Goal: Transaction & Acquisition: Subscribe to service/newsletter

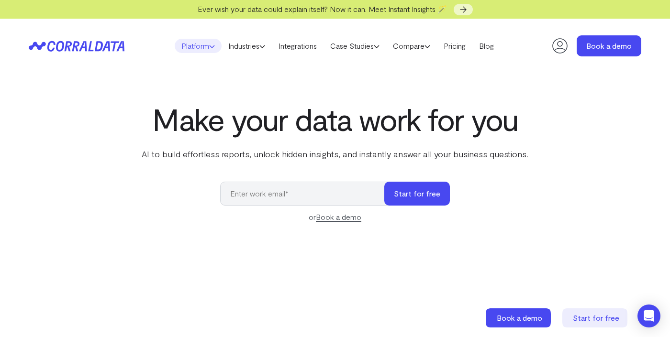
click at [191, 44] on link "Platform" at bounding box center [198, 46] width 47 height 14
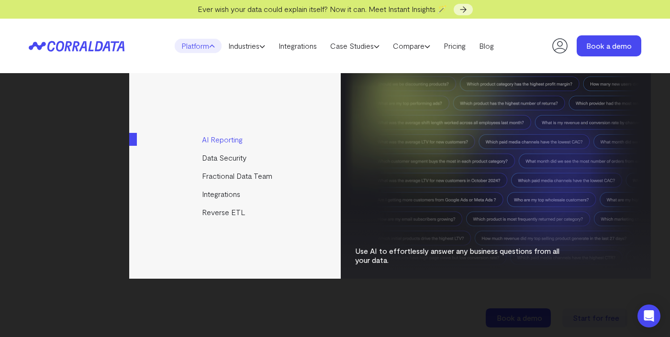
click at [209, 141] on link "AI Reporting" at bounding box center [235, 140] width 213 height 18
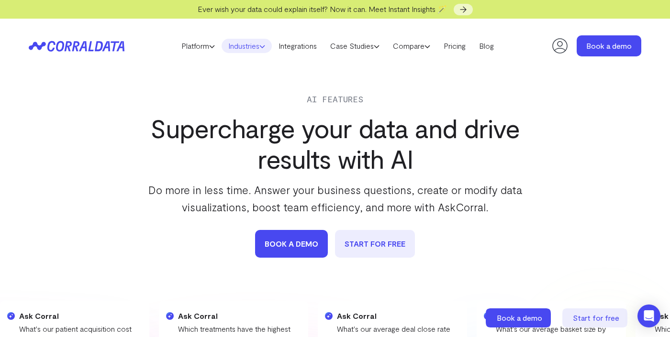
click at [257, 44] on link "Industries" at bounding box center [246, 46] width 50 height 14
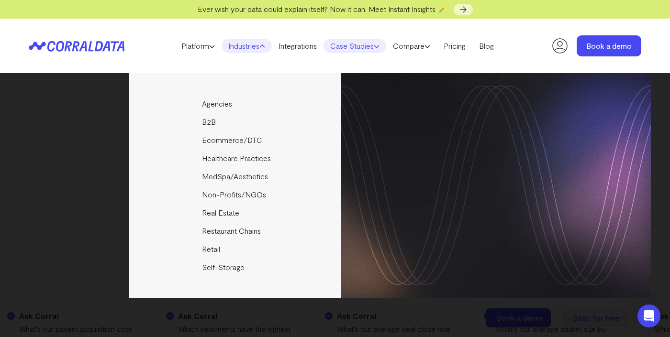
click at [366, 47] on link "Case Studies" at bounding box center [354, 46] width 63 height 14
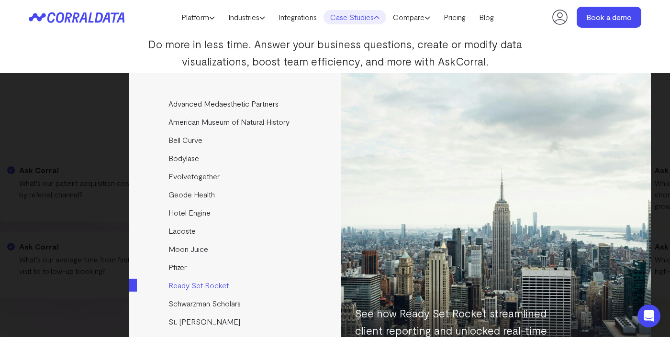
scroll to position [129, 0]
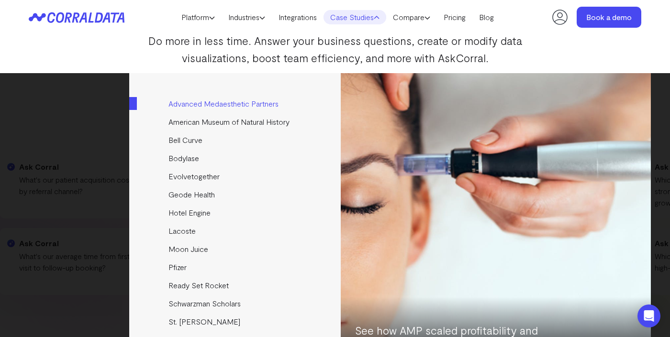
click at [215, 102] on link "Advanced Medaesthetic Partners" at bounding box center [235, 104] width 213 height 18
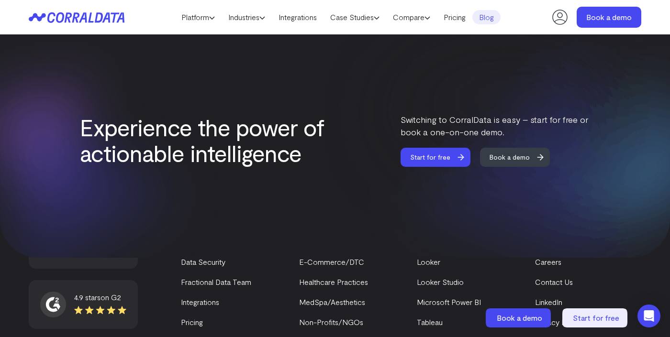
scroll to position [1697, 0]
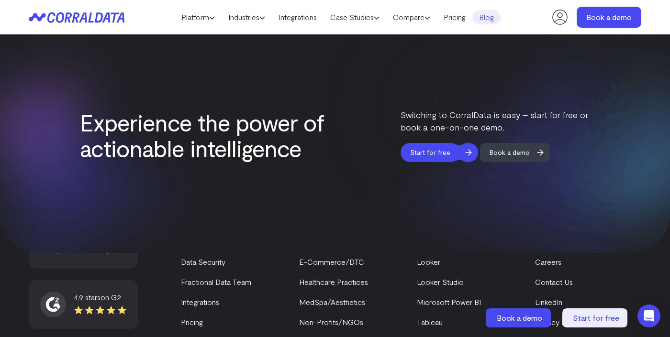
click at [444, 143] on span "Start for free" at bounding box center [429, 152] width 59 height 19
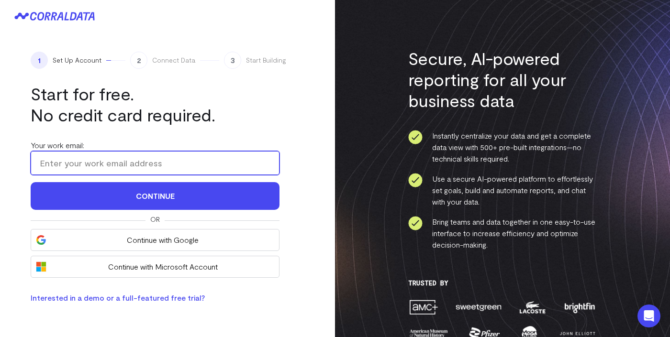
click at [210, 159] on input "Your work email:" at bounding box center [155, 163] width 249 height 24
type input "heather@natrevmd.com"
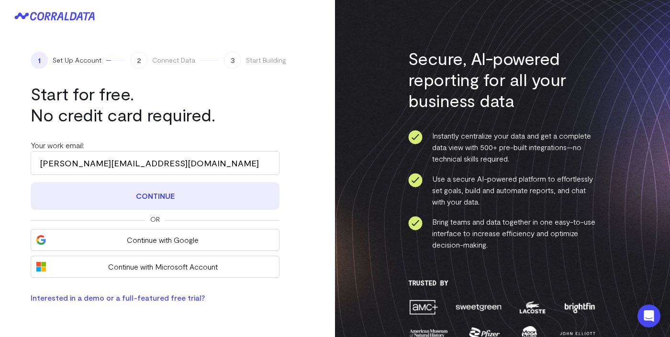
click at [137, 192] on button "Continue" at bounding box center [155, 196] width 249 height 28
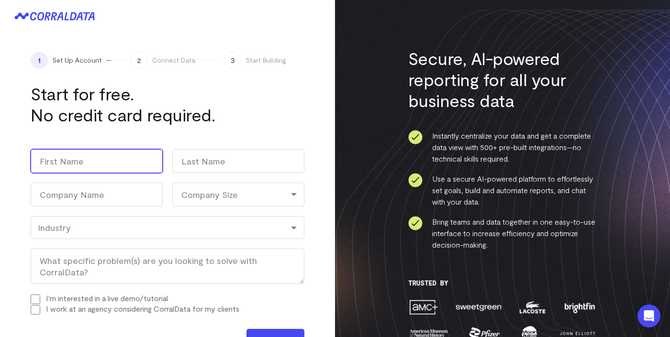
click at [112, 165] on input "First" at bounding box center [97, 161] width 132 height 24
type input "Heather"
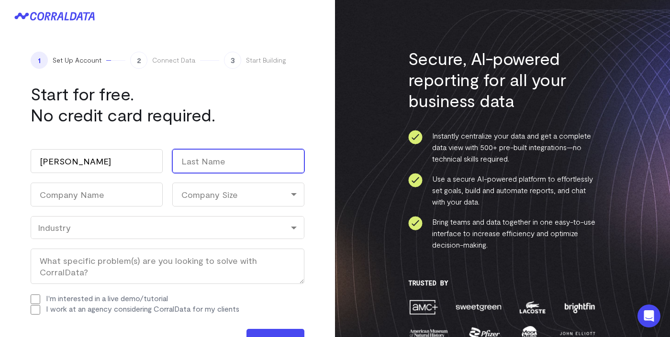
type input "Signorelli"
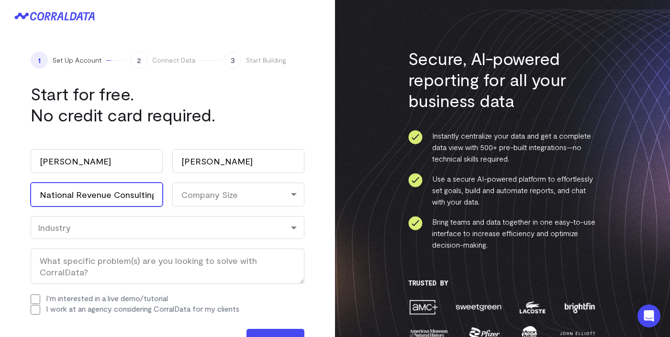
click at [110, 197] on input "National Revenue Consulting" at bounding box center [97, 195] width 132 height 24
type input "NatRevMD"
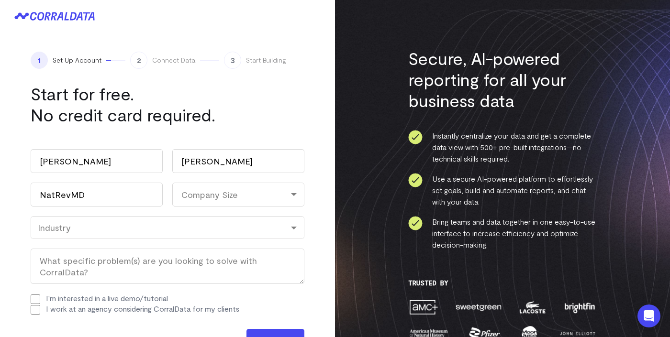
click at [185, 199] on div "Company Size" at bounding box center [238, 195] width 132 height 24
click at [186, 256] on li "11-100" at bounding box center [238, 256] width 132 height 20
select select "11-100"
click at [132, 236] on div "Industry" at bounding box center [168, 227] width 274 height 23
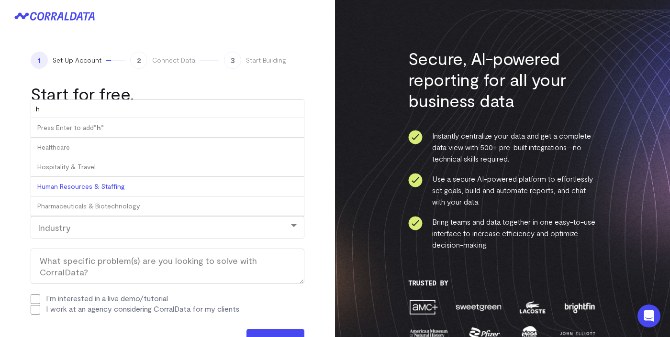
type input "he"
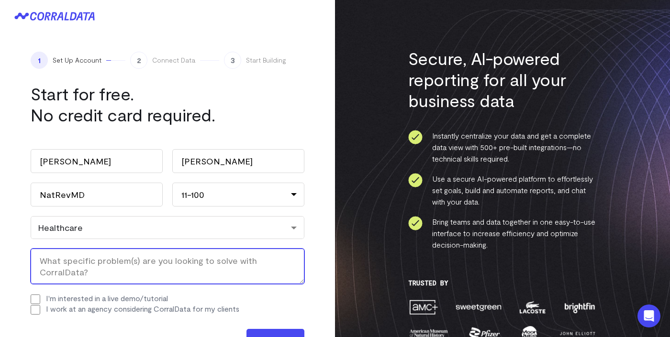
click at [72, 266] on textarea "What specific problem(s) are you looking to solve with CorralData? (Required)" at bounding box center [168, 266] width 274 height 35
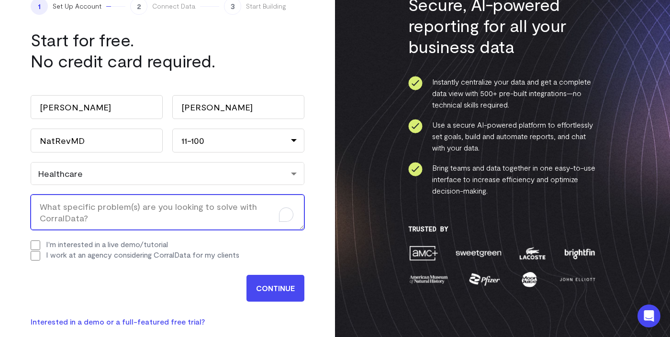
scroll to position [92, 0]
